Goal: Browse casually

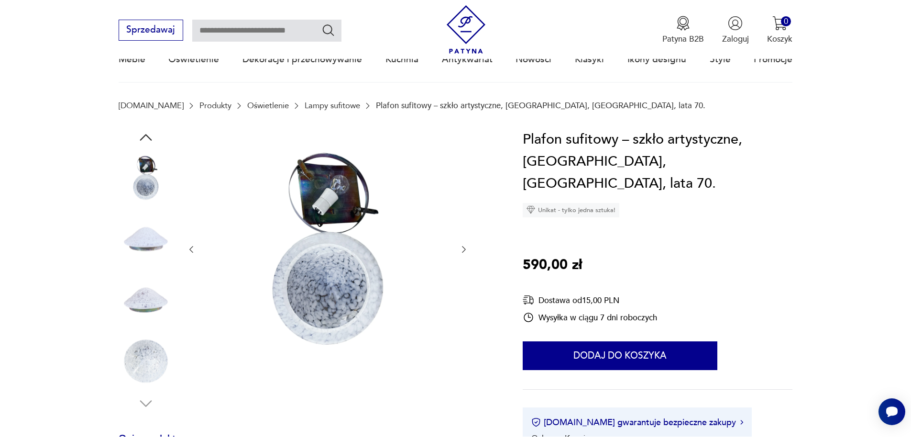
scroll to position [96, 0]
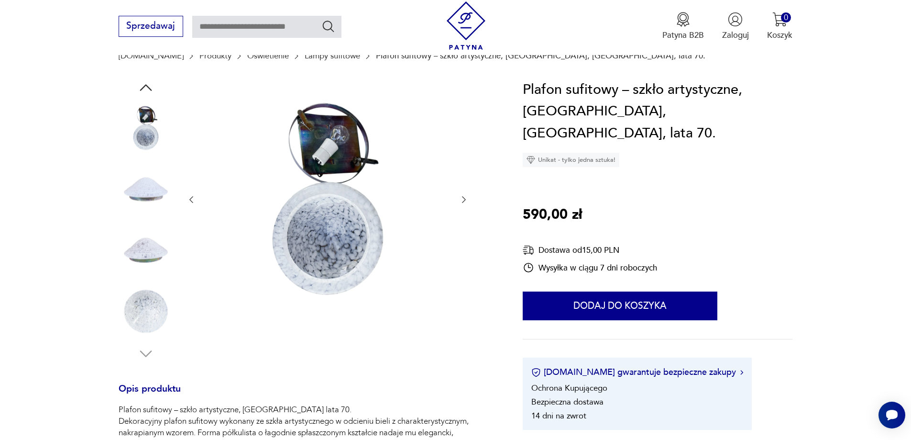
click at [144, 187] on img at bounding box center [146, 189] width 55 height 55
